Goal: Find specific page/section: Find specific page/section

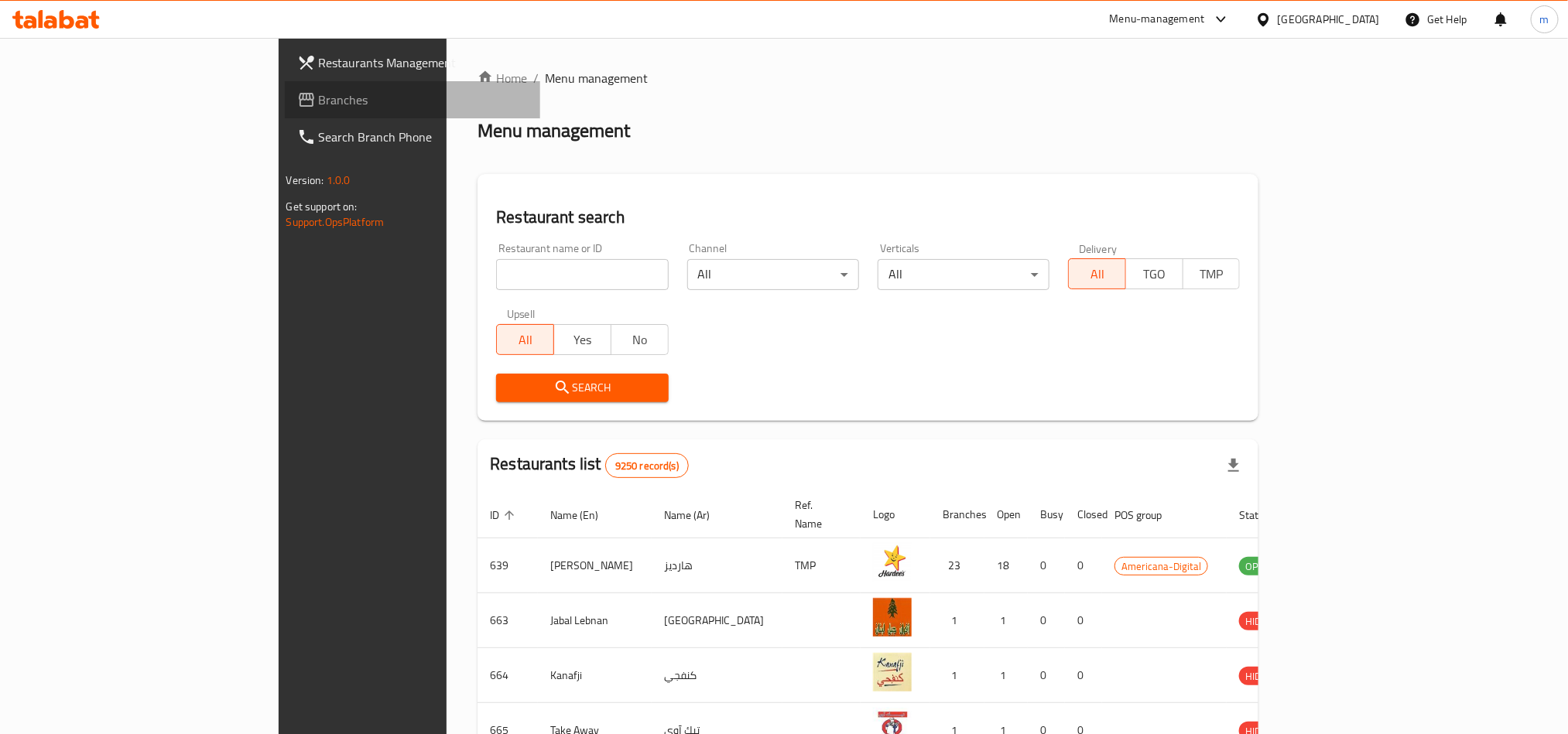
click at [319, 94] on span "Branches" at bounding box center [423, 100] width 209 height 19
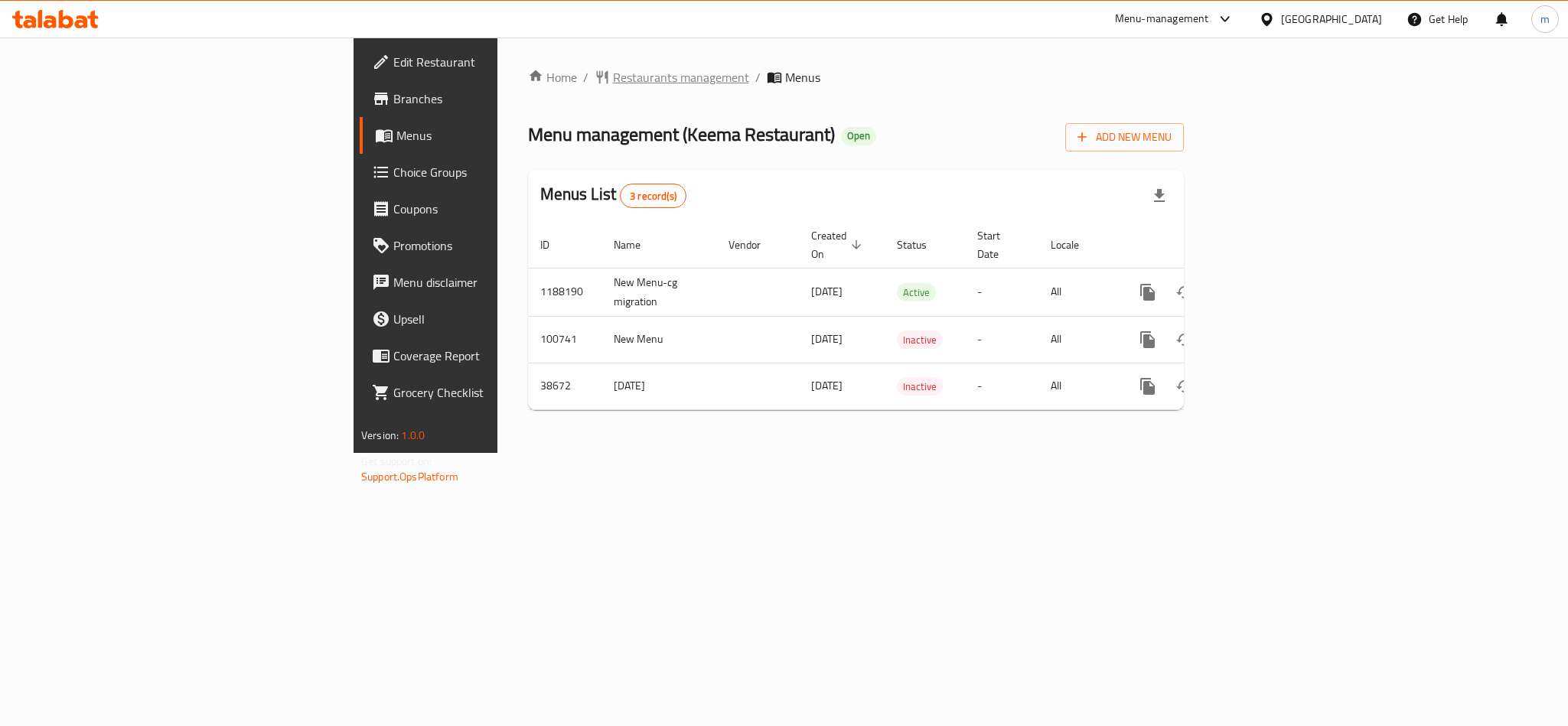
click at [613, 77] on span "Restaurants management" at bounding box center [681, 78] width 136 height 18
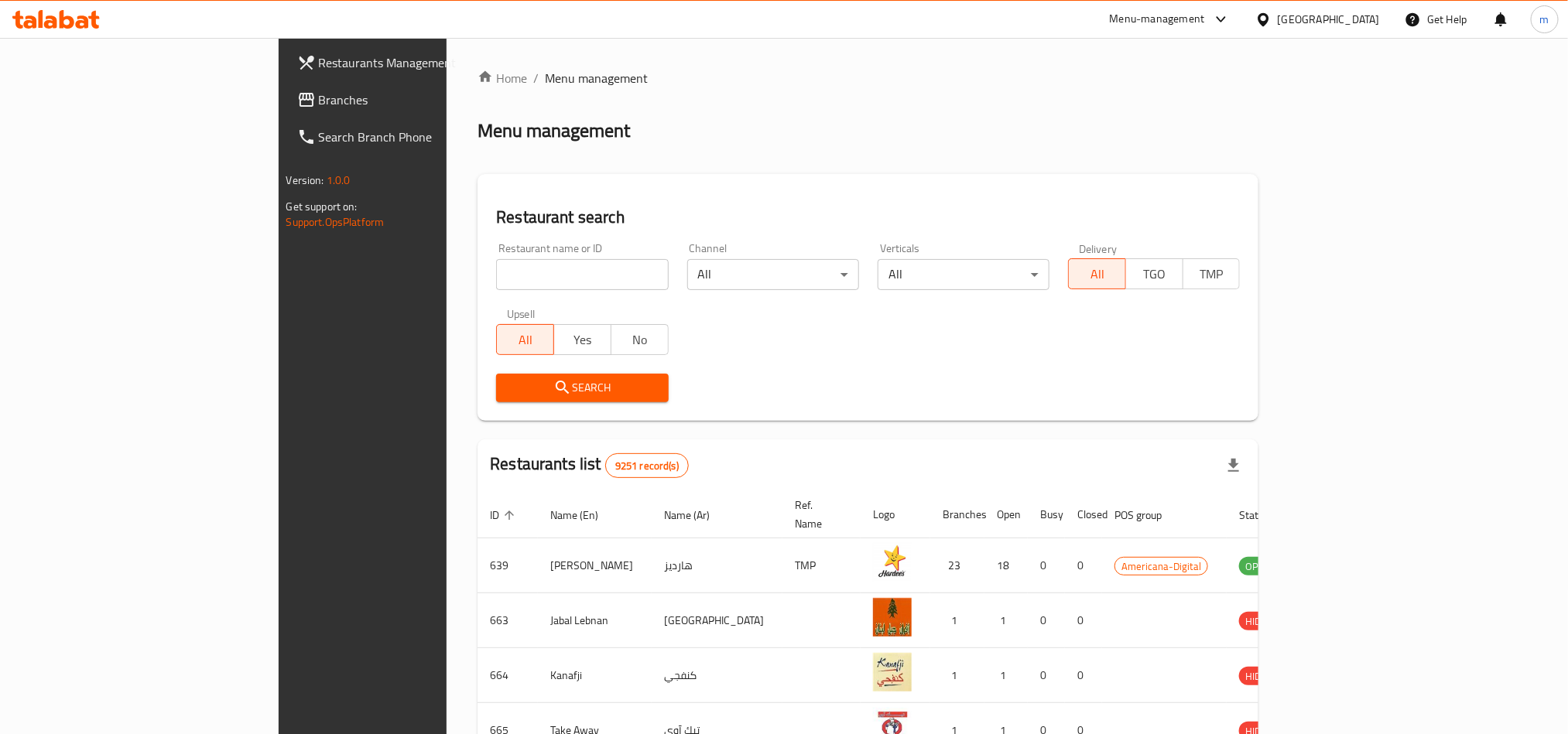
click at [496, 266] on input "search" at bounding box center [581, 275] width 172 height 31
paste input "10440"
type input "10440"
click at [552, 385] on span "Search" at bounding box center [581, 388] width 147 height 19
